Goal: Task Accomplishment & Management: Manage account settings

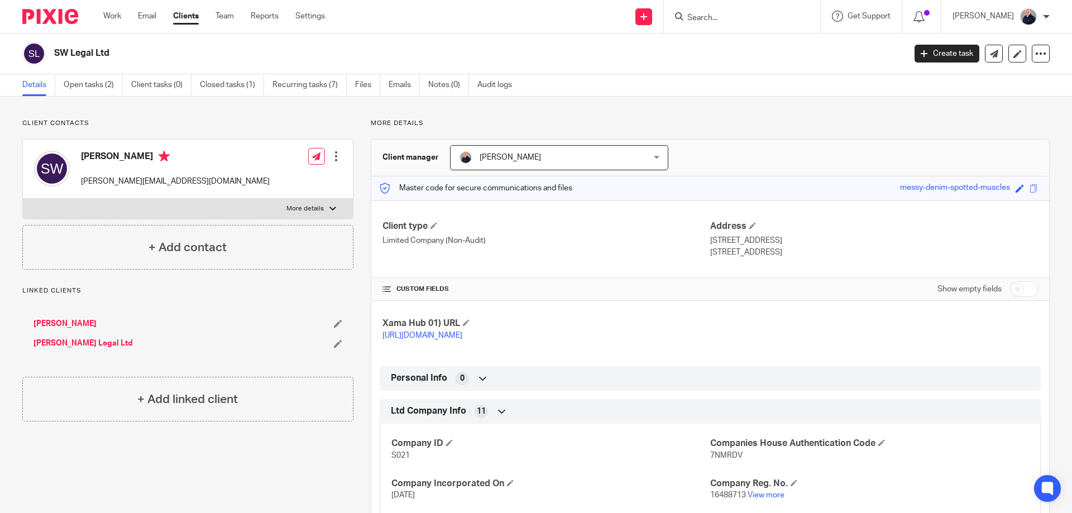
click at [705, 17] on input "Search" at bounding box center [736, 18] width 100 height 10
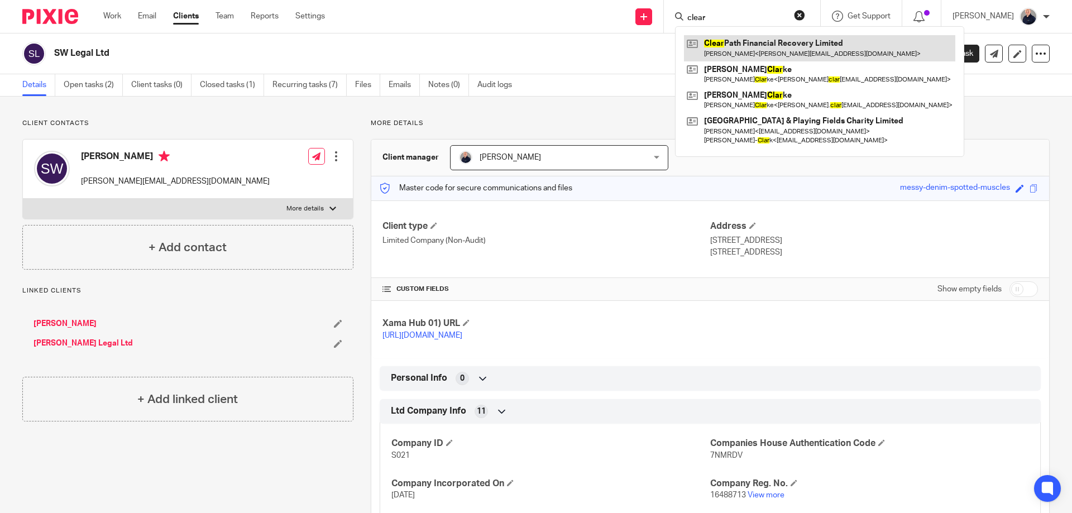
type input "clear"
click at [757, 38] on link at bounding box center [819, 48] width 271 height 26
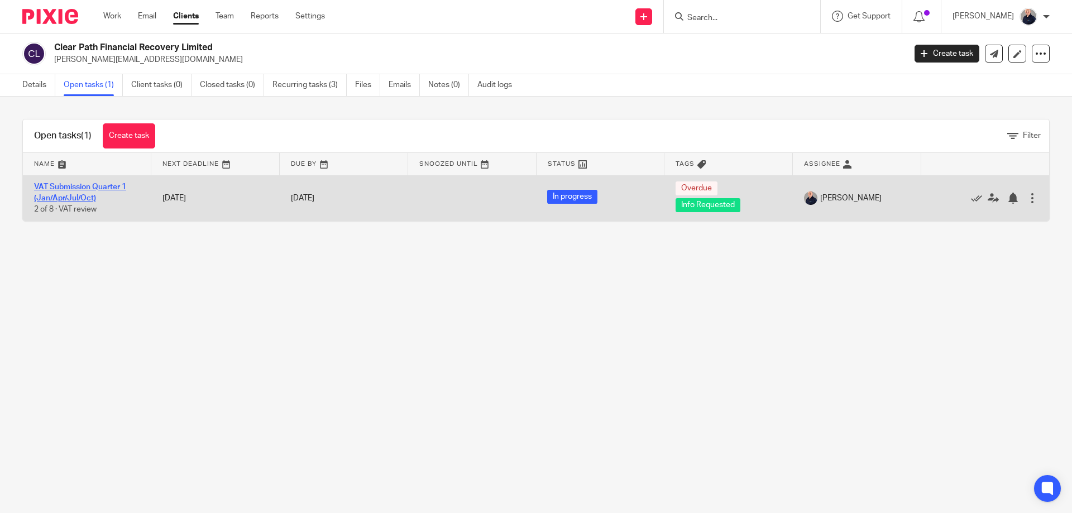
click at [84, 185] on link "VAT Submission Quarter 1 (Jan/Apr/Jul/Oct)" at bounding box center [80, 192] width 92 height 19
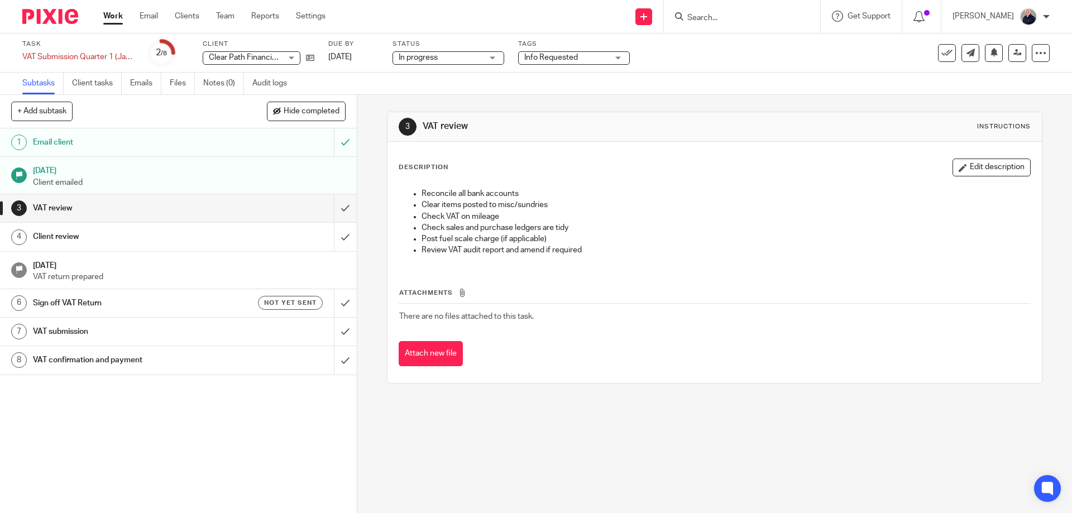
click at [443, 61] on span "In progress" at bounding box center [441, 58] width 84 height 12
click at [549, 59] on span "Info Requested" at bounding box center [551, 58] width 54 height 8
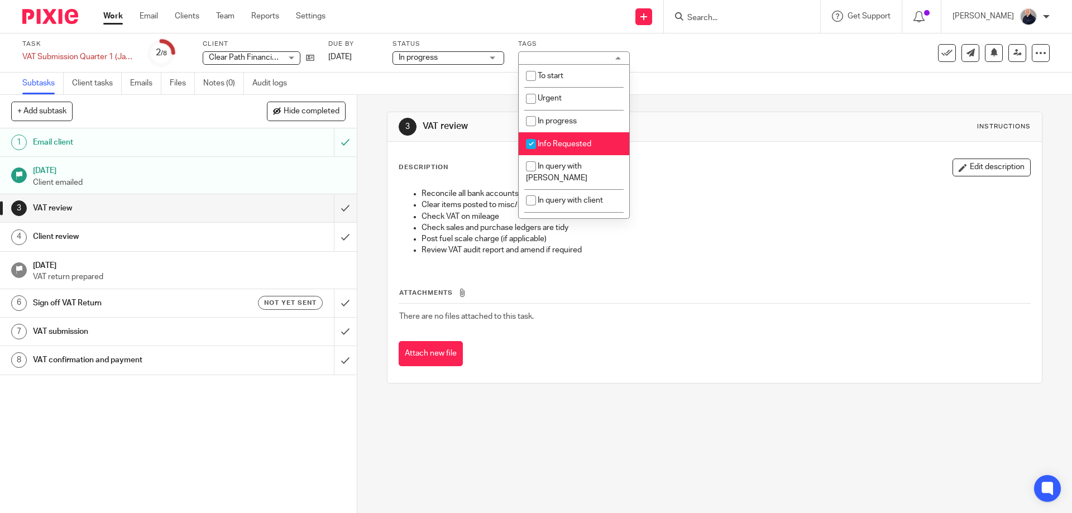
click at [550, 145] on span "Info Requested" at bounding box center [565, 144] width 54 height 8
checkbox input "false"
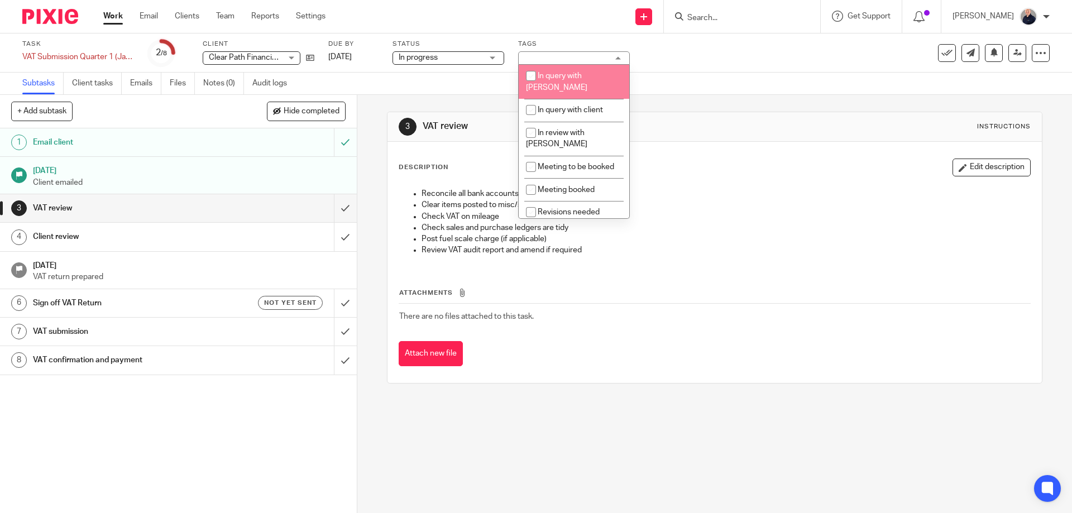
scroll to position [197, 0]
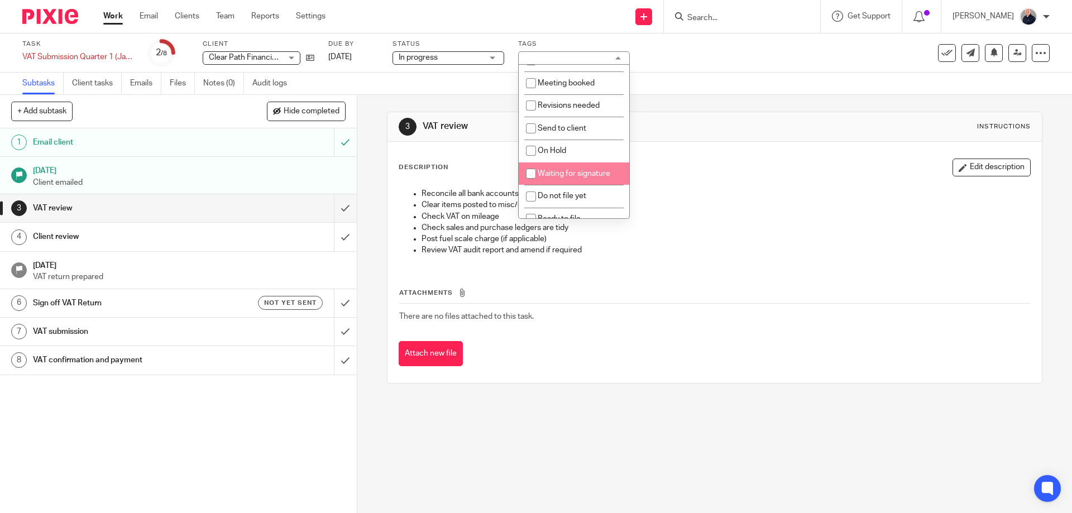
click at [551, 170] on span "Waiting for signature" at bounding box center [574, 174] width 73 height 8
checkbox input "true"
click at [334, 206] on input "submit" at bounding box center [178, 208] width 357 height 28
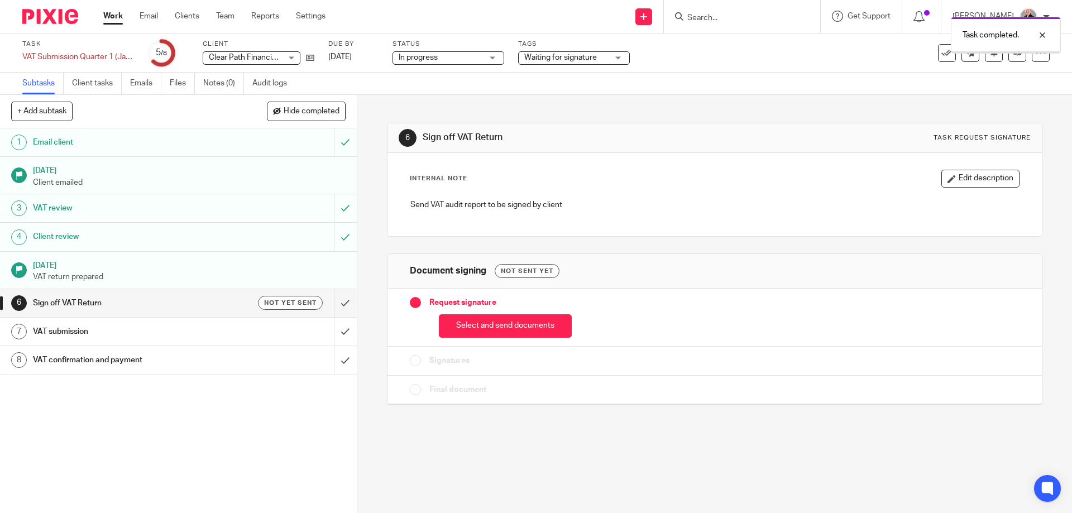
click at [226, 297] on div "Not yet sent" at bounding box center [274, 303] width 97 height 14
click at [506, 326] on button "Select and send documents" at bounding box center [505, 326] width 133 height 24
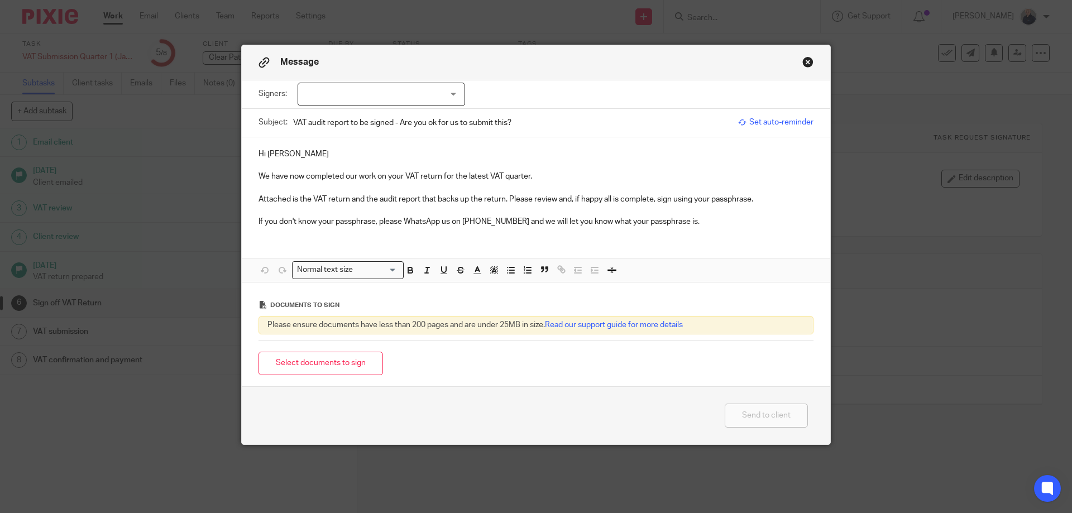
click at [380, 98] on div at bounding box center [381, 94] width 167 height 23
click at [361, 115] on span "[PERSON_NAME]" at bounding box center [343, 117] width 61 height 8
checkbox input "true"
click at [299, 152] on p "Hi Thomas" at bounding box center [535, 153] width 555 height 11
click at [322, 364] on button "Select documents to sign" at bounding box center [320, 364] width 124 height 24
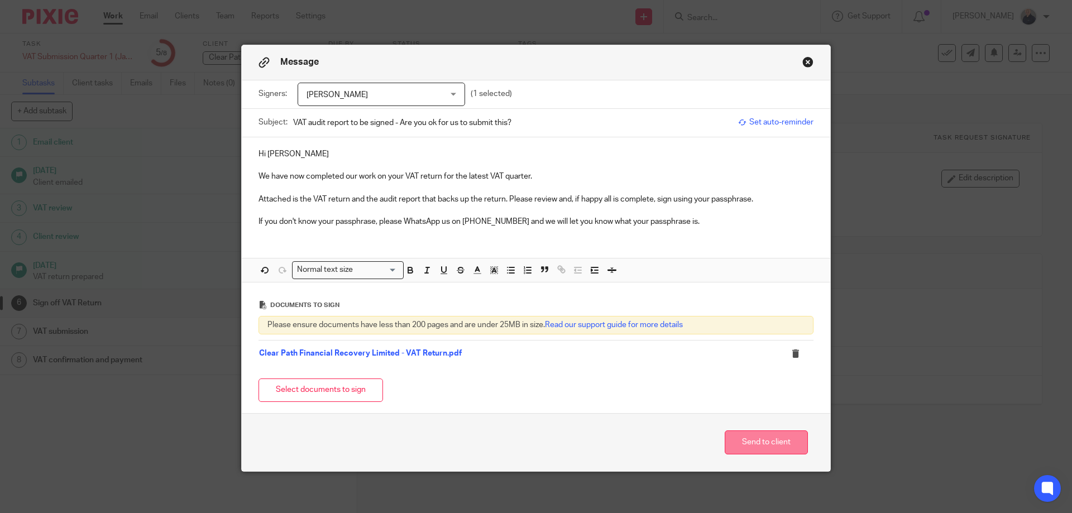
click at [752, 438] on button "Send to client" at bounding box center [766, 442] width 83 height 24
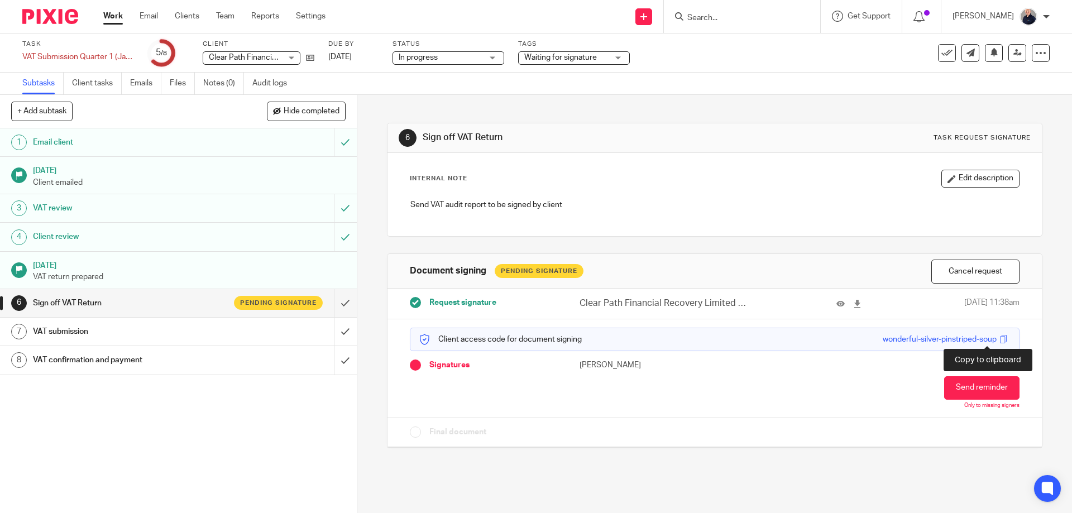
click at [999, 341] on span at bounding box center [1003, 339] width 8 height 8
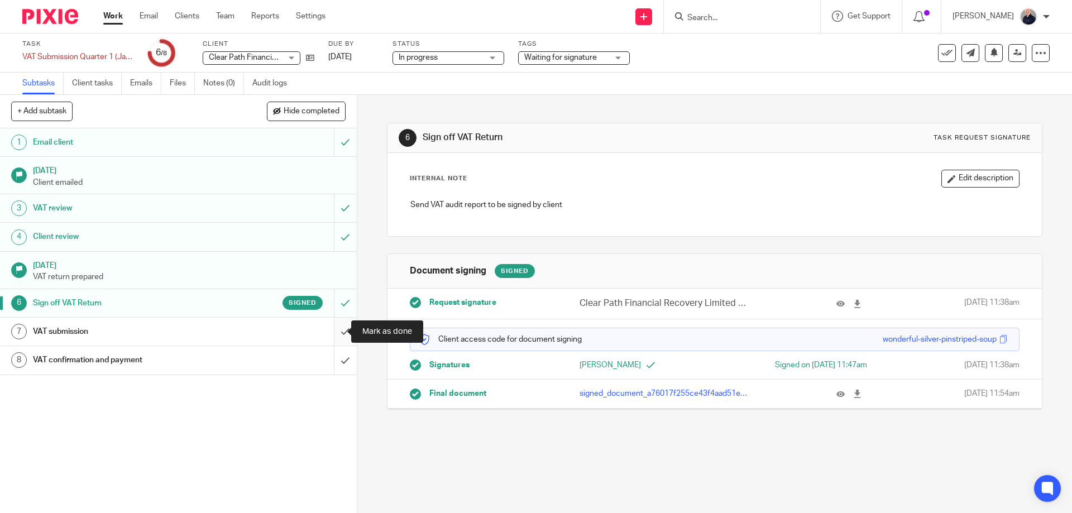
click at [336, 329] on input "submit" at bounding box center [178, 332] width 357 height 28
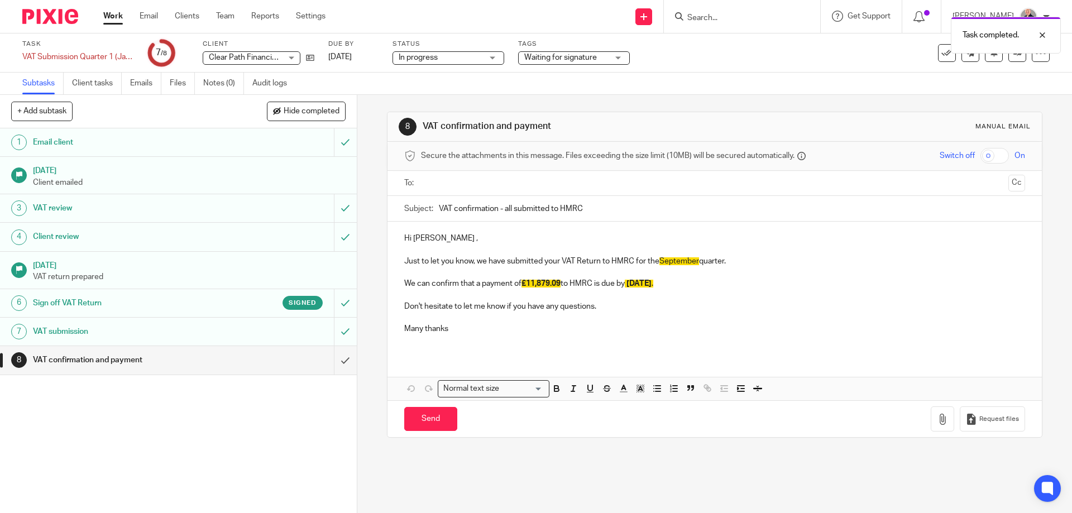
click at [457, 237] on p "Hi [PERSON_NAME] ," at bounding box center [714, 238] width 620 height 11
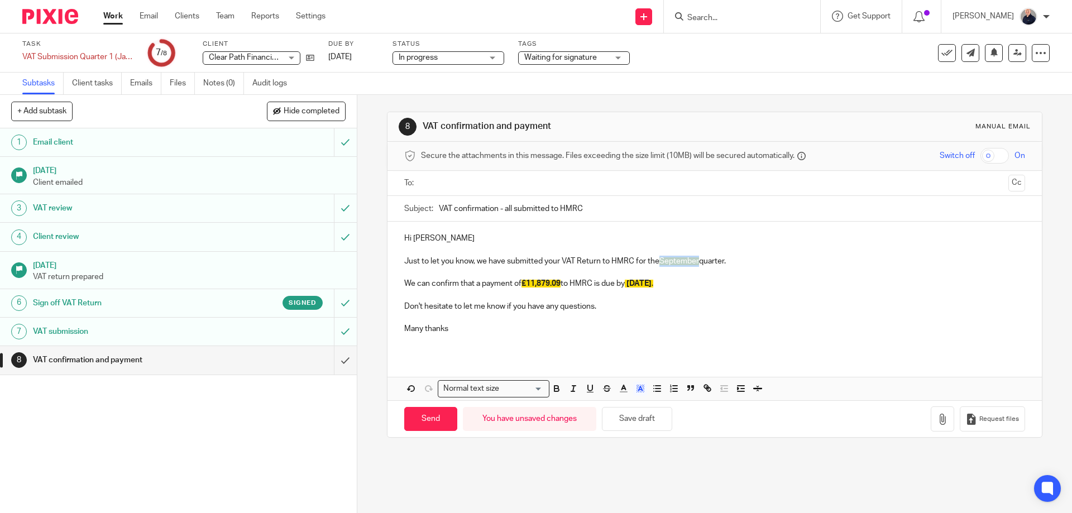
drag, startPoint x: 655, startPoint y: 258, endPoint x: 697, endPoint y: 262, distance: 42.0
click at [697, 262] on p "Just to let you know, we have submitted your VAT Return to HMRC for the Septemb…" at bounding box center [714, 261] width 620 height 11
drag, startPoint x: 479, startPoint y: 285, endPoint x: 509, endPoint y: 284, distance: 29.6
click at [509, 284] on p "We can confirm that a payment of £11,879.09 to HMRC is due by 7th November ." at bounding box center [714, 283] width 620 height 11
drag, startPoint x: 604, startPoint y: 280, endPoint x: 693, endPoint y: 286, distance: 89.5
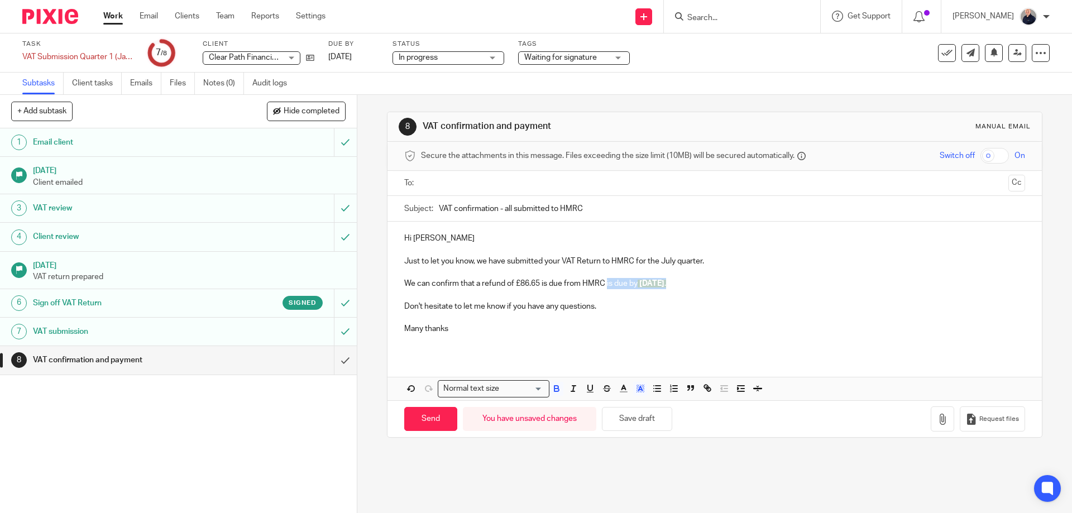
click at [693, 286] on p "We can confirm that a refund of £86.65 is due from HMRC is due by 7th November ." at bounding box center [714, 283] width 620 height 11
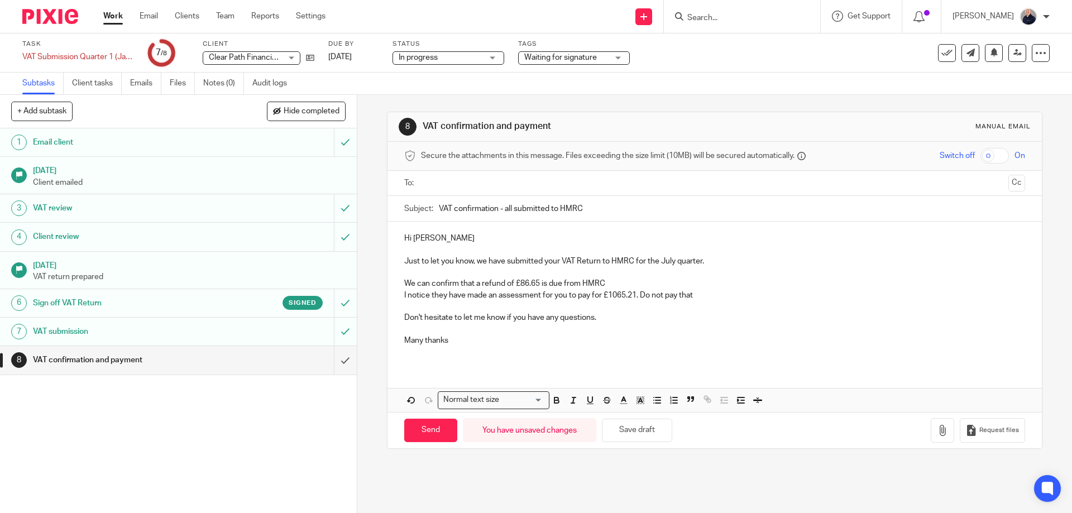
click at [641, 292] on p "I notice they have made an assessment for you to pay for £1065.21. Do not pay t…" at bounding box center [714, 295] width 620 height 11
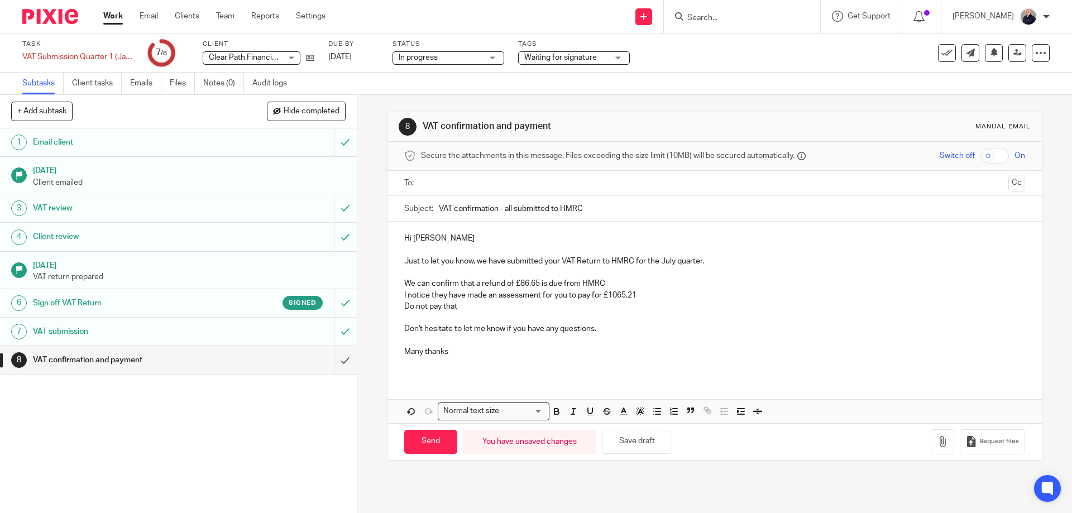
click at [609, 302] on p "Do not pay that" at bounding box center [714, 306] width 620 height 11
click at [450, 185] on input "text" at bounding box center [714, 183] width 578 height 13
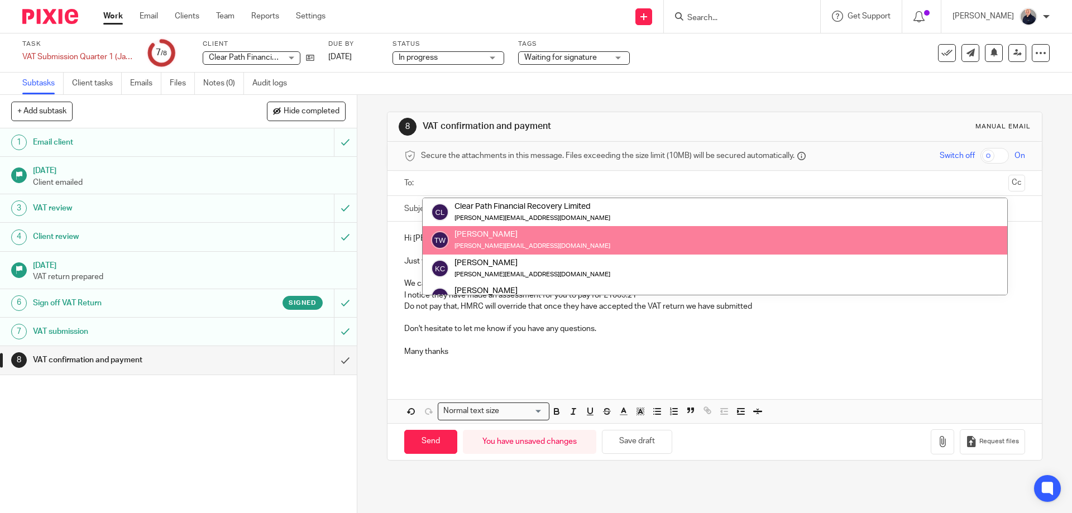
drag, startPoint x: 467, startPoint y: 242, endPoint x: 442, endPoint y: 241, distance: 25.1
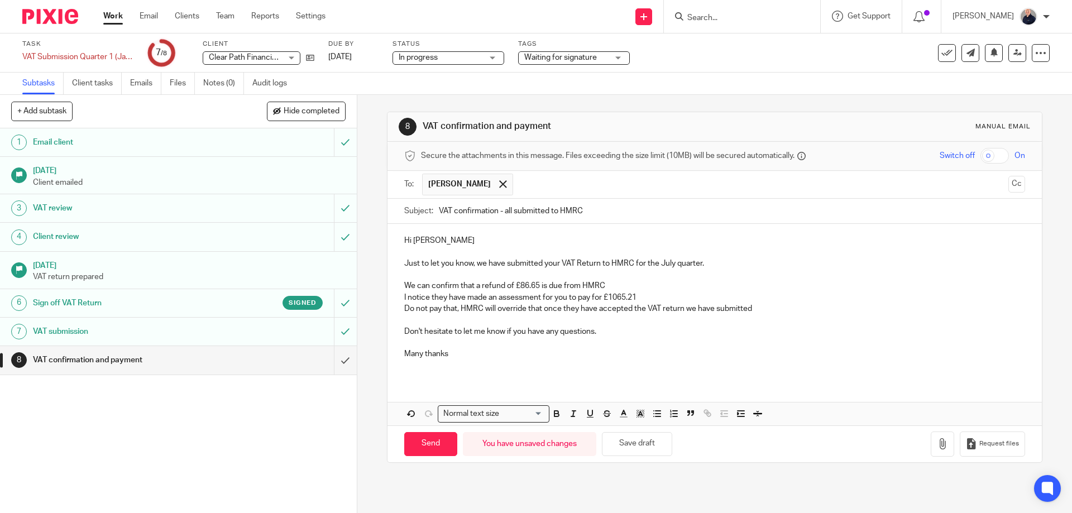
click at [569, 56] on span "Waiting for signature" at bounding box center [560, 58] width 73 height 8
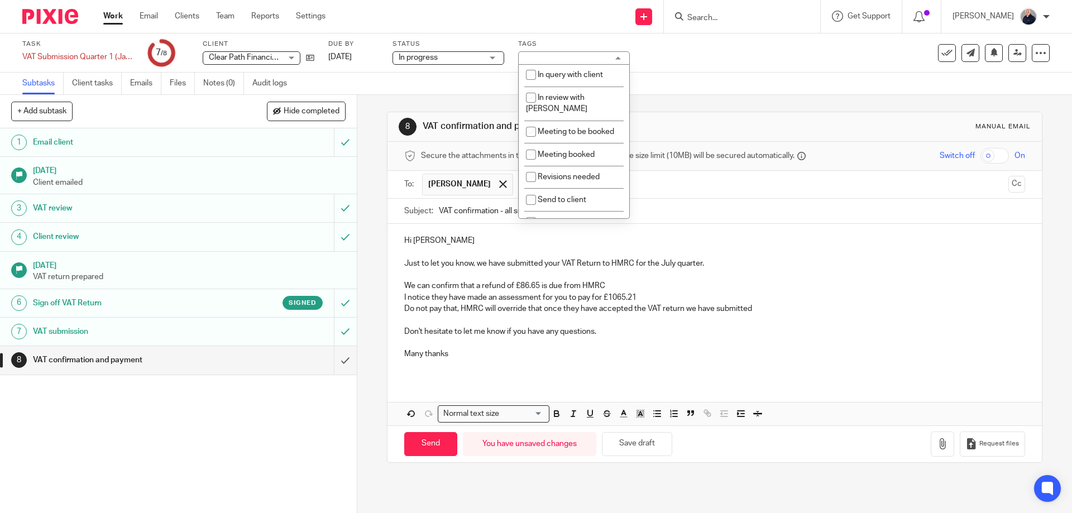
scroll to position [197, 0]
drag, startPoint x: 562, startPoint y: 161, endPoint x: 555, endPoint y: 186, distance: 26.5
click at [563, 170] on span "Waiting for signature" at bounding box center [574, 174] width 73 height 8
checkbox input "false"
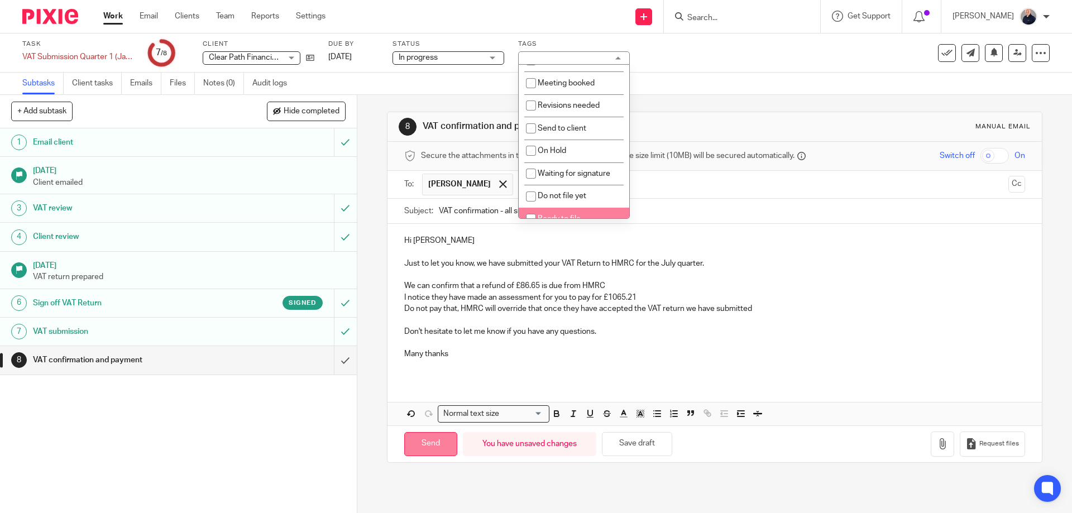
click at [430, 445] on input "Send" at bounding box center [430, 444] width 53 height 24
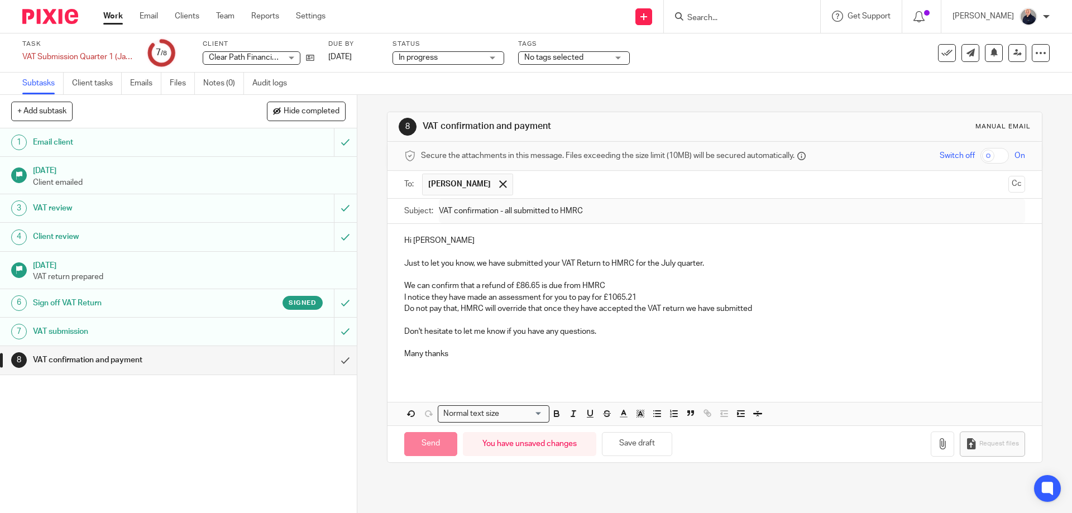
type input "Sent"
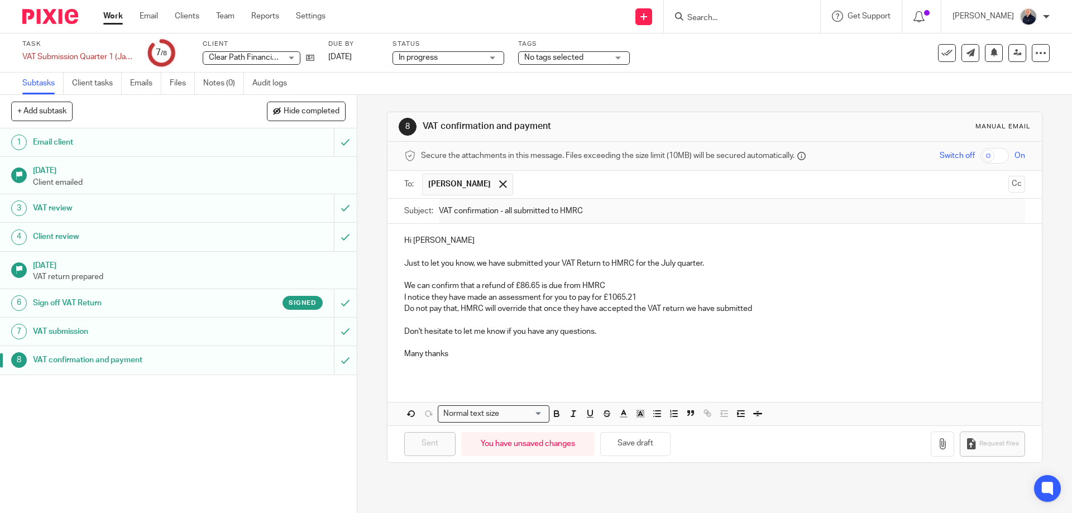
click at [114, 16] on link "Work" at bounding box center [113, 16] width 20 height 11
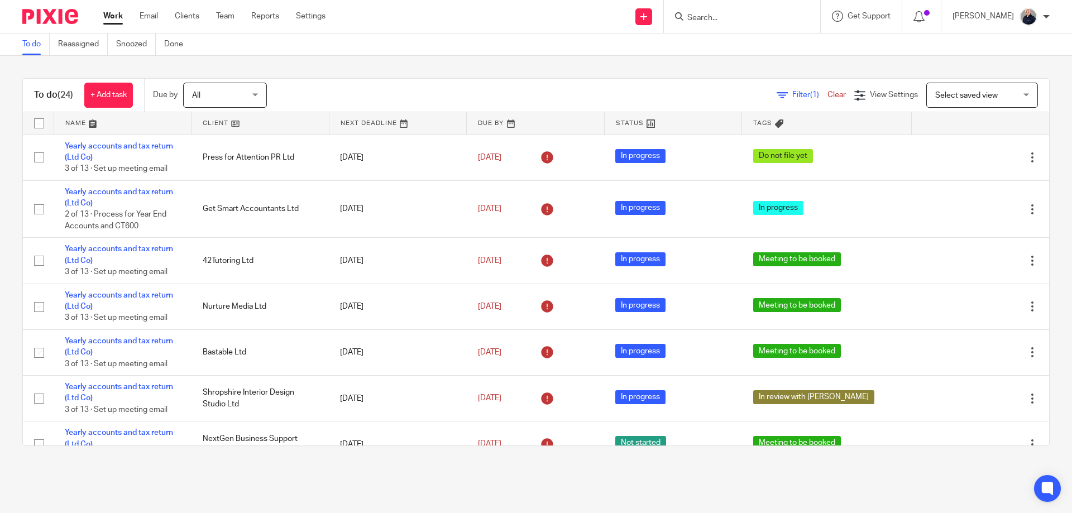
click at [83, 120] on link at bounding box center [122, 123] width 137 height 22
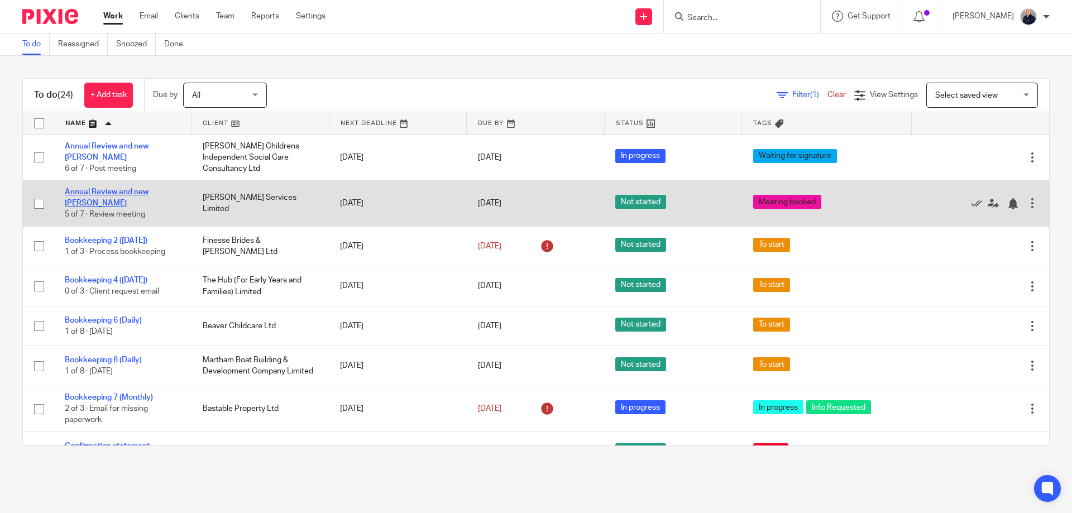
click at [140, 193] on link "Annual Review and new [PERSON_NAME]" at bounding box center [107, 197] width 84 height 19
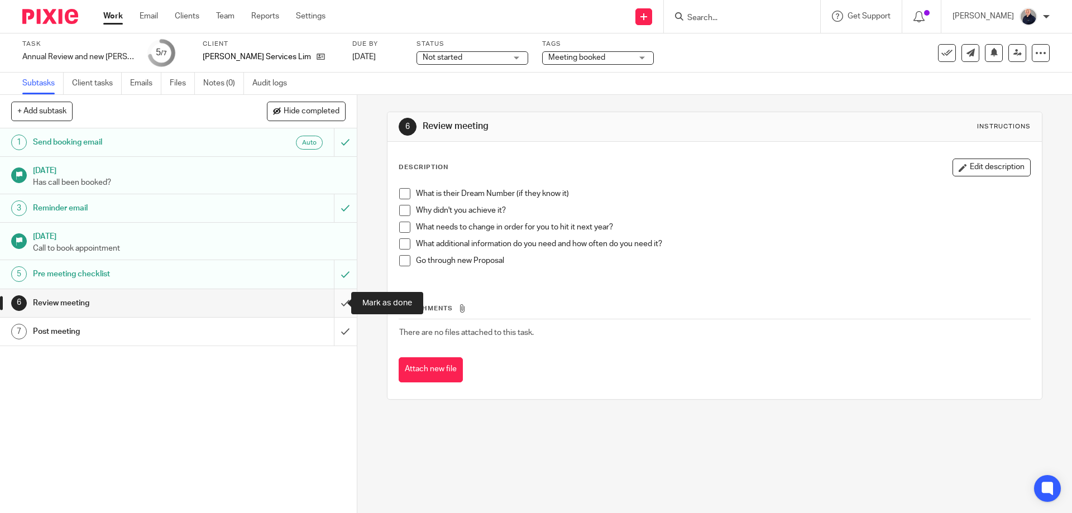
click at [333, 301] on input "submit" at bounding box center [178, 303] width 357 height 28
click at [335, 329] on input "submit" at bounding box center [178, 332] width 357 height 28
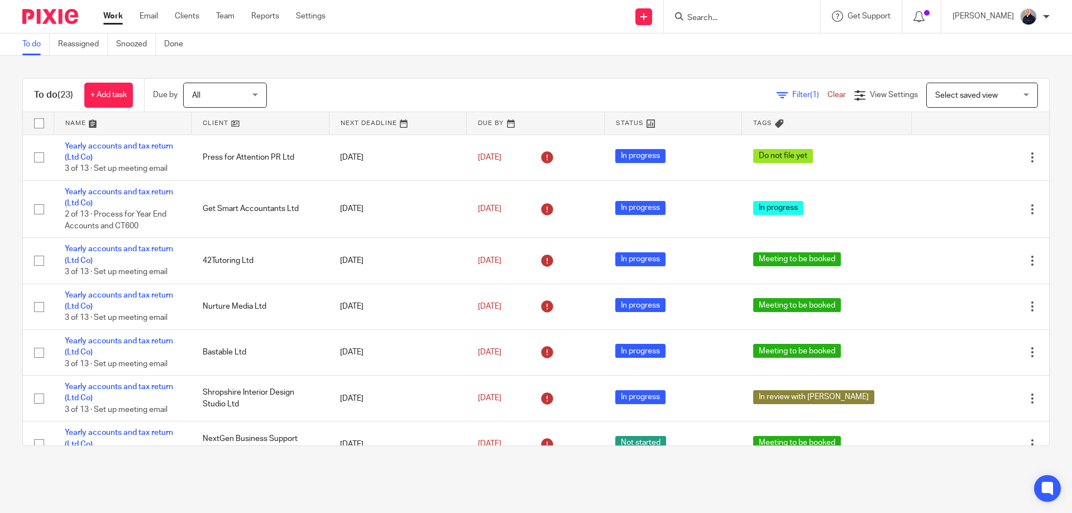
click at [72, 122] on link at bounding box center [122, 123] width 137 height 22
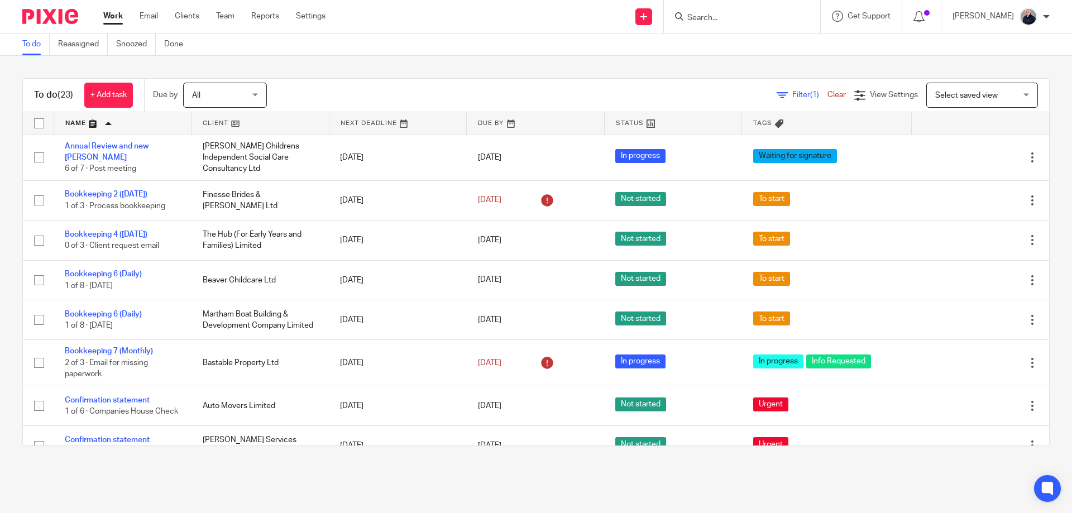
click at [697, 14] on input "Search" at bounding box center [736, 18] width 100 height 10
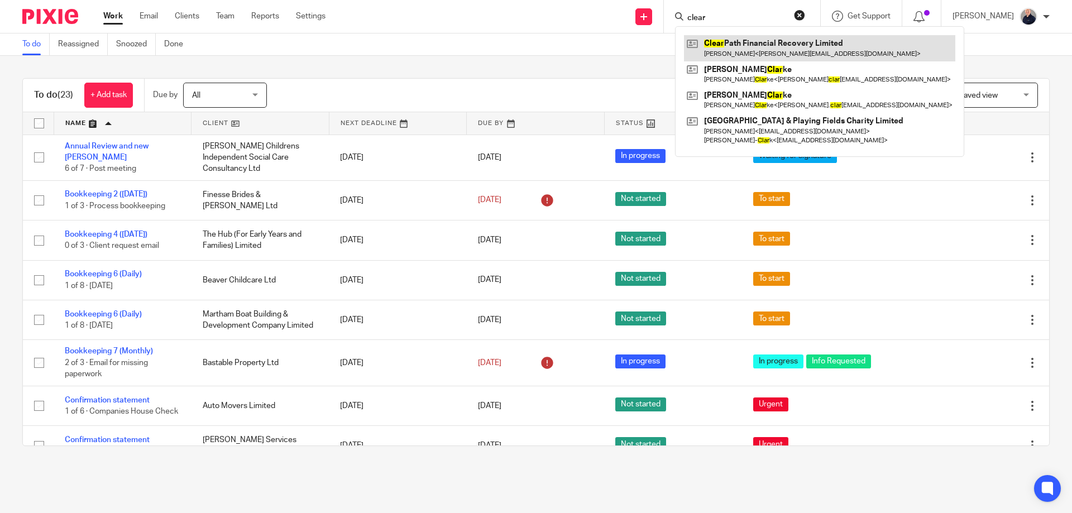
type input "clear"
click at [739, 47] on link at bounding box center [819, 48] width 271 height 26
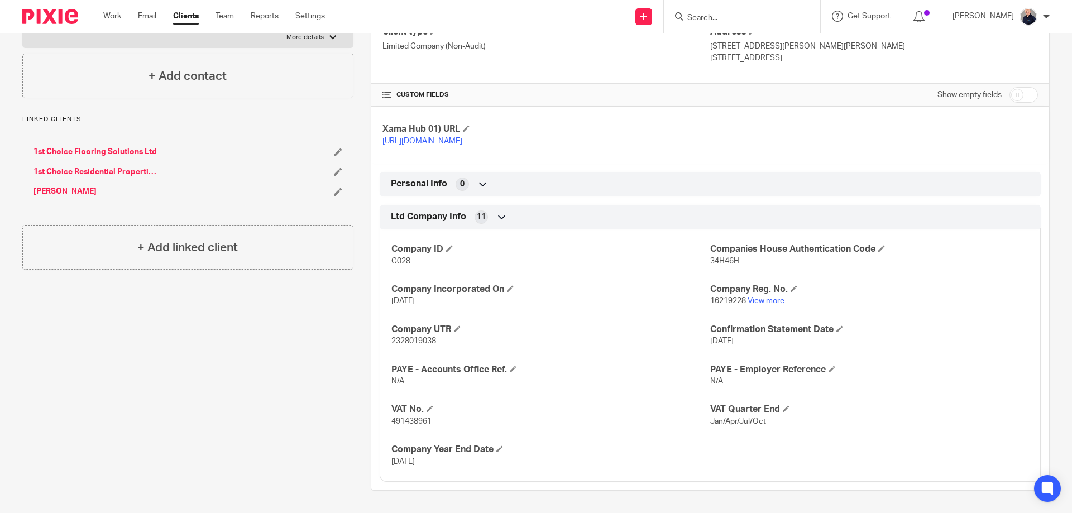
scroll to position [205, 0]
drag, startPoint x: 434, startPoint y: 341, endPoint x: 390, endPoint y: 343, distance: 44.7
click at [391, 343] on p "2328019038" at bounding box center [550, 340] width 319 height 11
copy span "2328019038"
drag, startPoint x: 427, startPoint y: 420, endPoint x: 387, endPoint y: 424, distance: 40.4
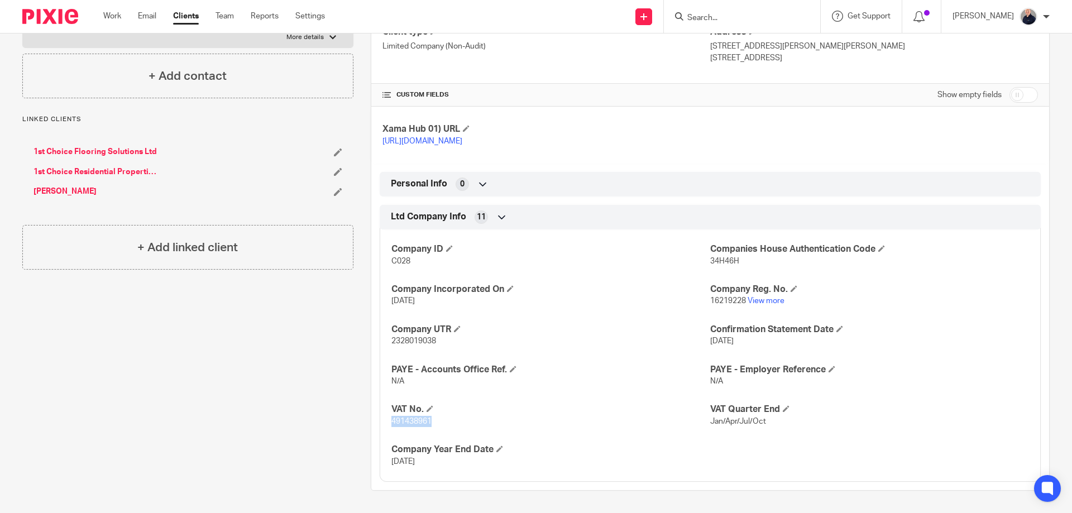
click at [387, 424] on div "Company ID C028 Companies House Authentication Code 34H46H Company Incorporated…" at bounding box center [710, 351] width 661 height 261
copy span "491438961"
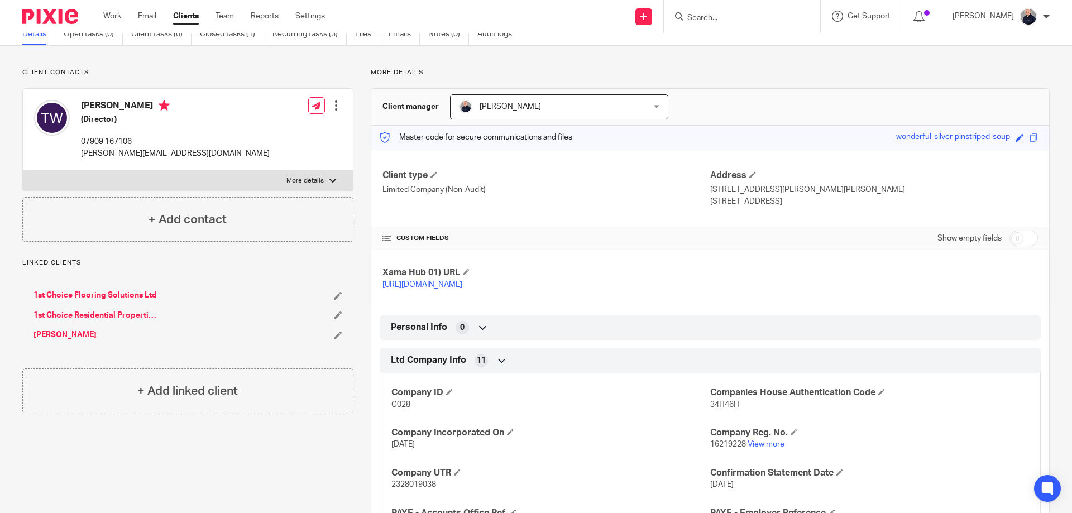
scroll to position [0, 0]
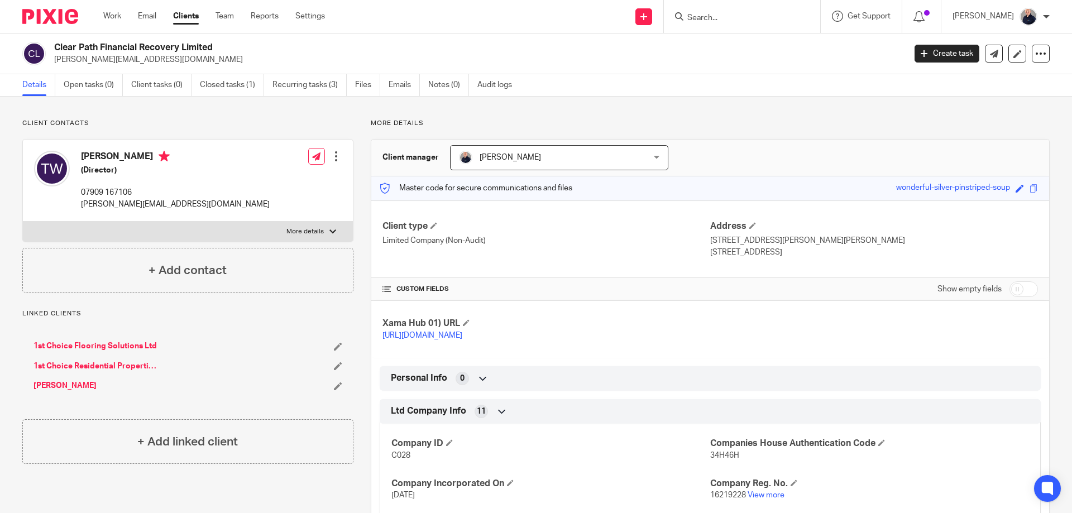
click at [726, 17] on input "Search" at bounding box center [736, 18] width 100 height 10
paste input "1st Choice Residential Properties"
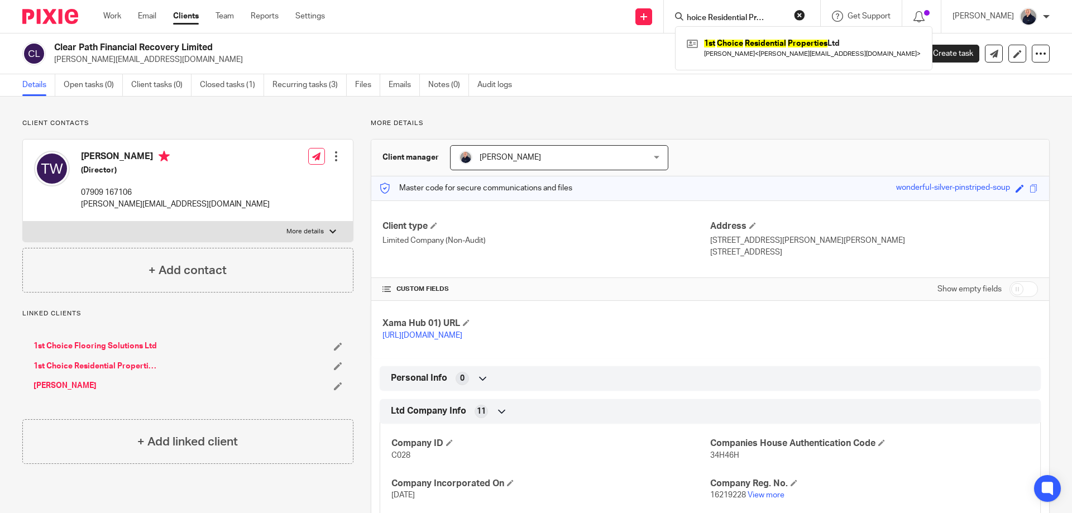
type input "1st Choice Residential Properties"
click button "submit" at bounding box center [0, 0] width 0 height 0
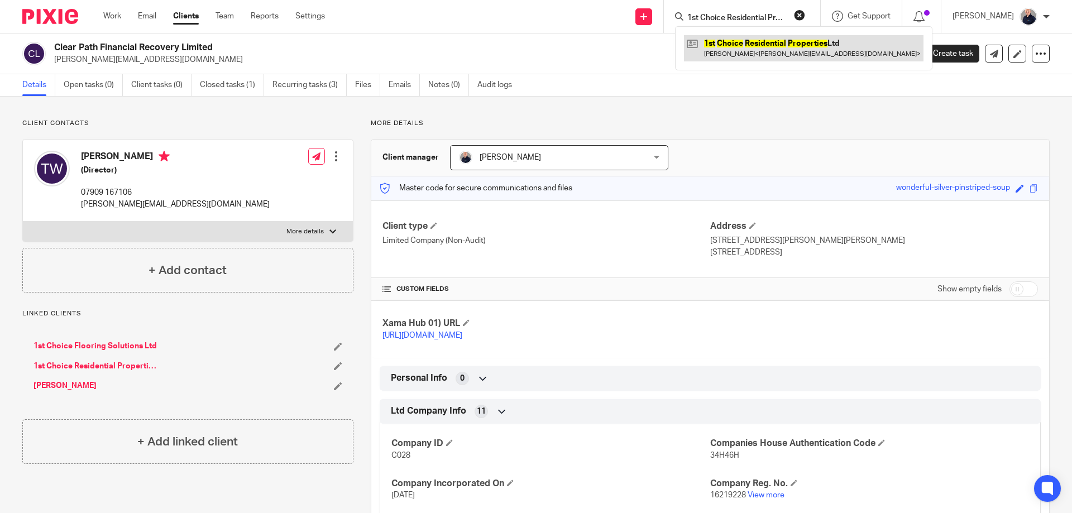
click at [751, 41] on link at bounding box center [803, 48] width 239 height 26
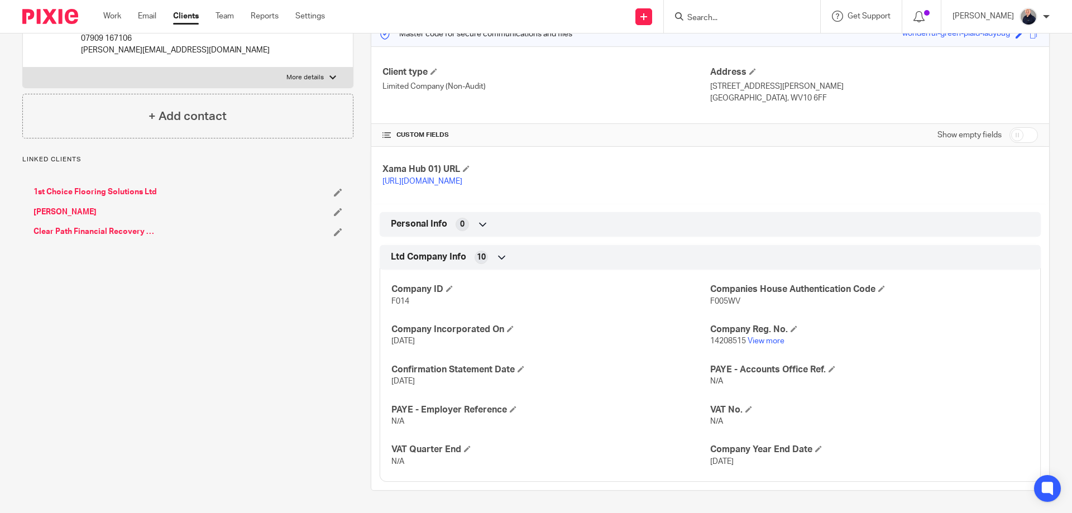
scroll to position [165, 0]
click at [1021, 127] on input "checkbox" at bounding box center [1023, 135] width 28 height 16
checkbox input "true"
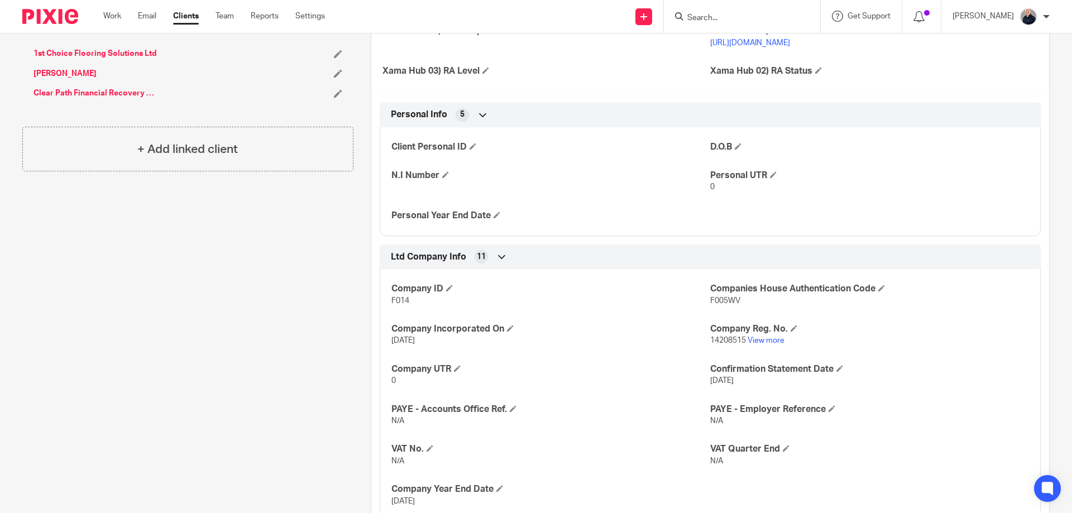
scroll to position [314, 0]
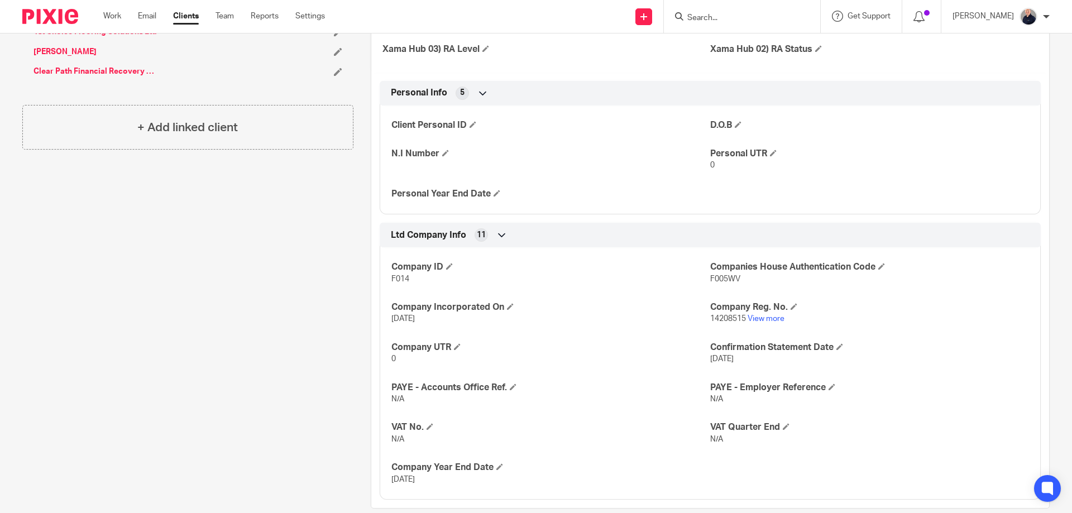
click at [106, 72] on link "Clear Path Financial Recovery Limited" at bounding box center [94, 71] width 123 height 11
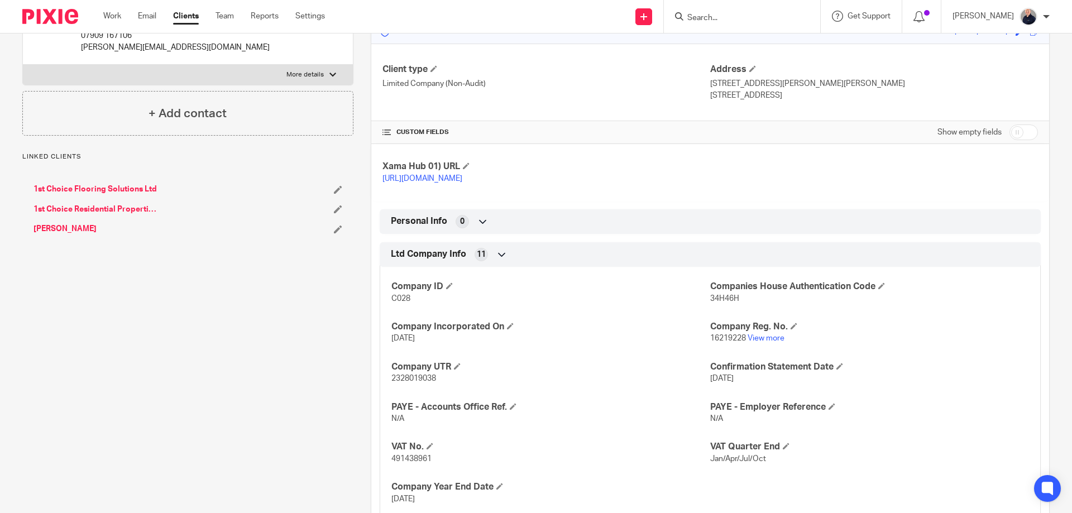
scroll to position [205, 0]
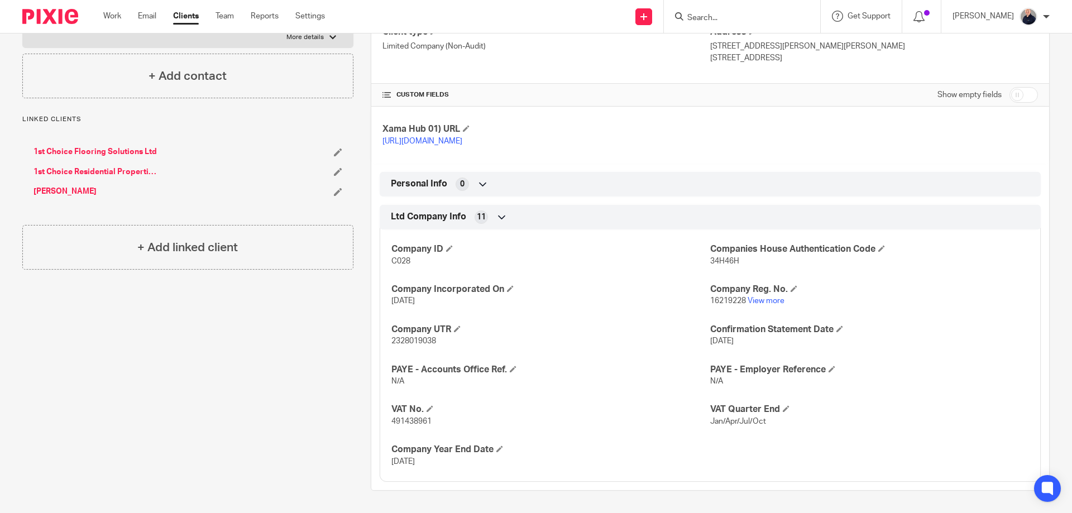
click at [112, 146] on link "1st Choice Flooring Solutions Ltd" at bounding box center [94, 151] width 123 height 11
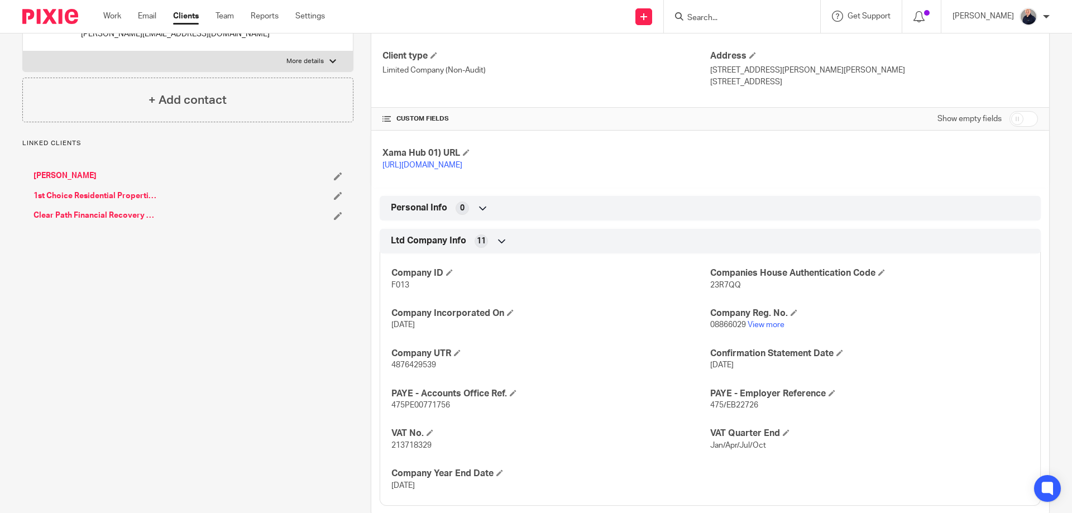
scroll to position [205, 0]
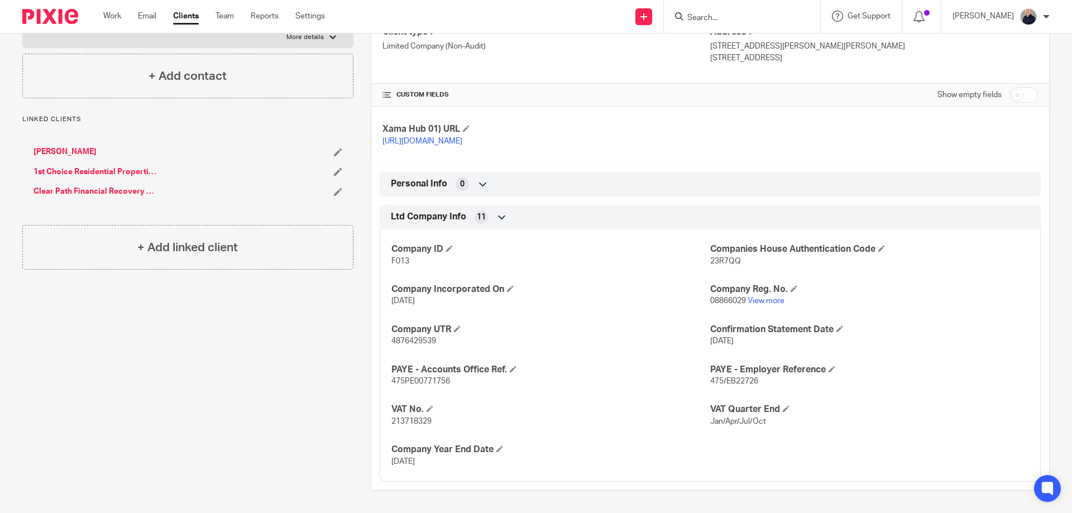
click at [65, 186] on link "Clear Path Financial Recovery Limited" at bounding box center [94, 191] width 123 height 11
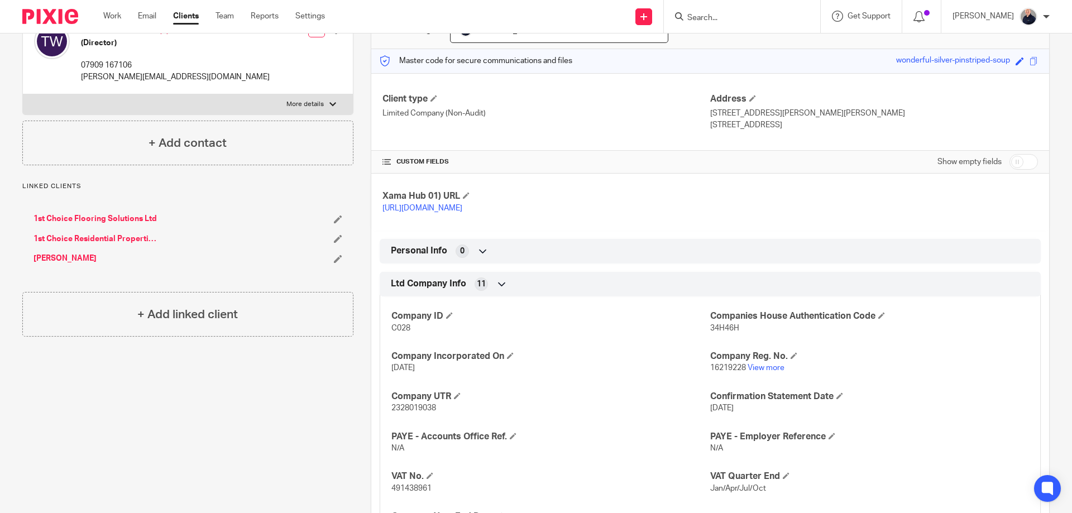
scroll to position [149, 0]
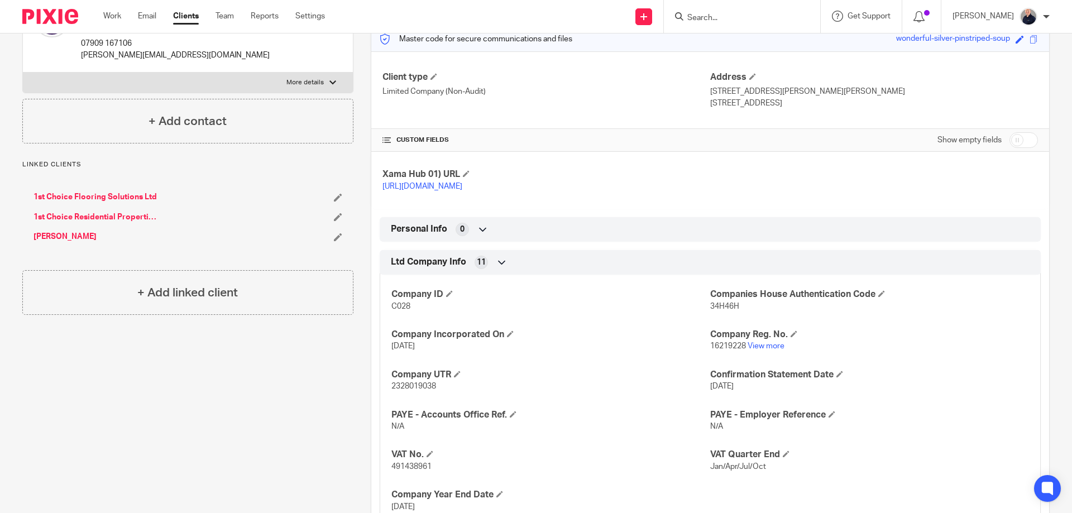
click at [80, 214] on link "1st Choice Residential Properties Ltd" at bounding box center [94, 217] width 123 height 11
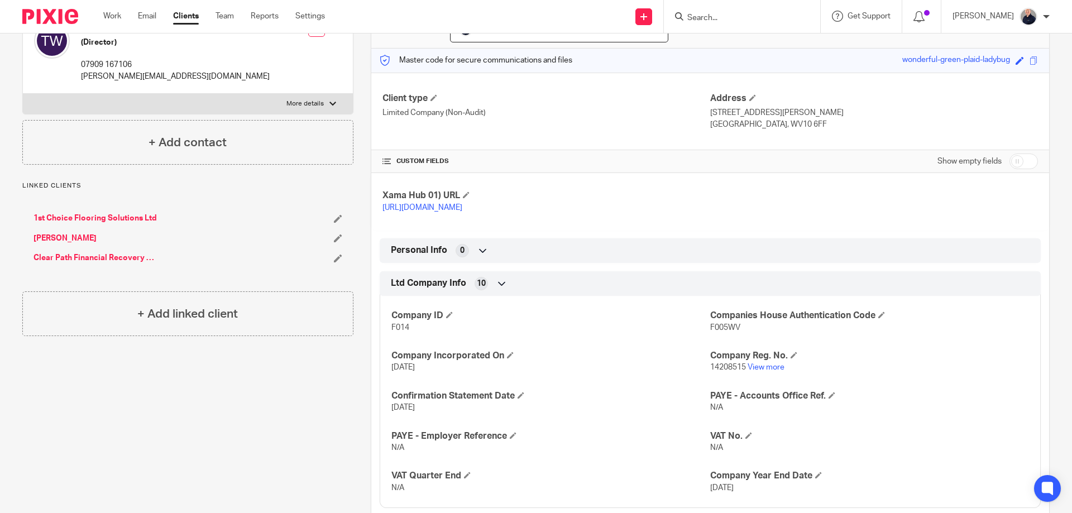
scroll to position [149, 0]
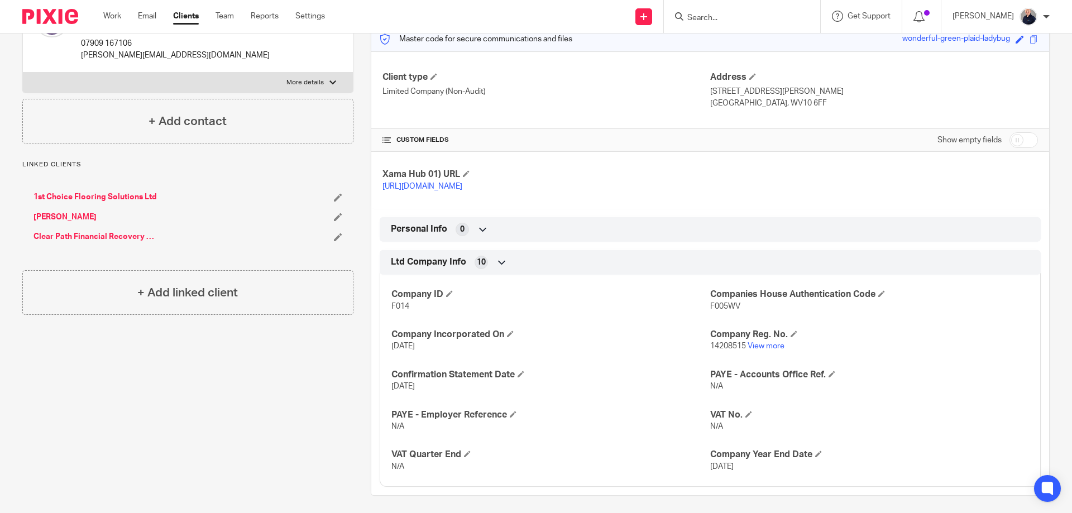
drag, startPoint x: 1022, startPoint y: 140, endPoint x: 1015, endPoint y: 144, distance: 8.5
click at [1025, 138] on input "checkbox" at bounding box center [1023, 140] width 28 height 16
checkbox input "true"
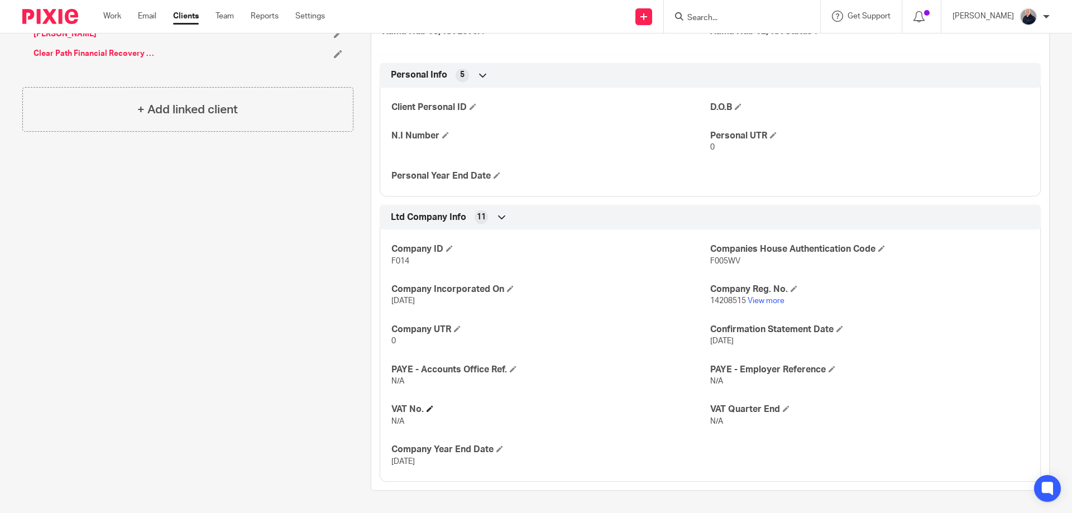
scroll to position [343, 0]
click at [454, 329] on span at bounding box center [457, 328] width 7 height 7
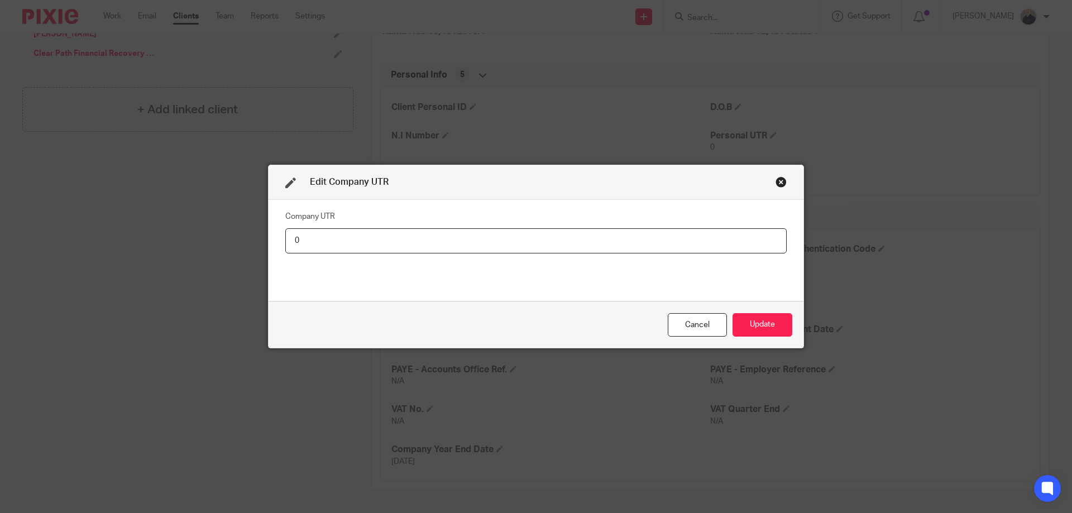
click at [692, 324] on div "Cancel" at bounding box center [697, 325] width 59 height 24
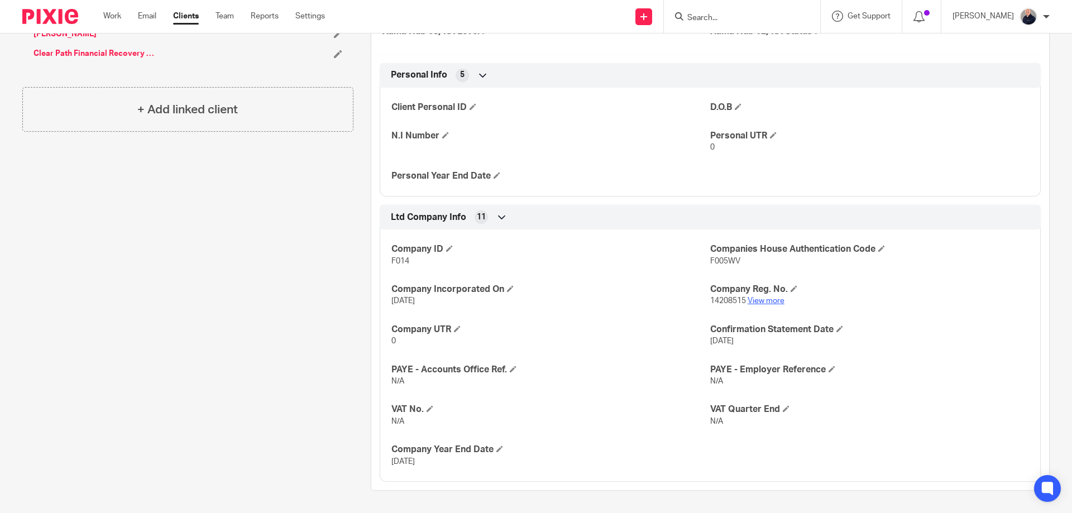
click at [763, 299] on link "View more" at bounding box center [765, 301] width 37 height 8
